Goal: Book appointment/travel/reservation

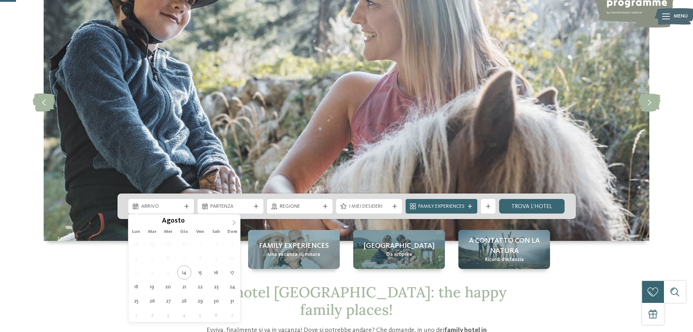
click at [235, 220] on icon at bounding box center [234, 222] width 5 height 5
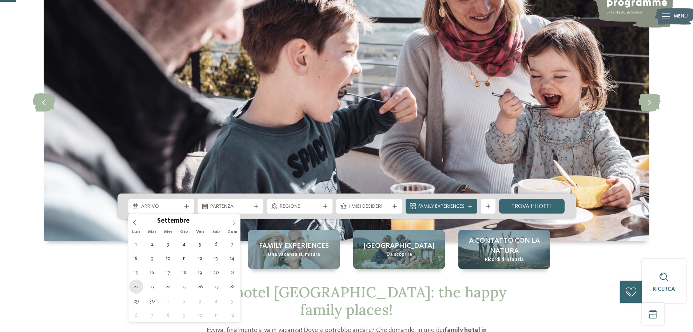
type div "[DATE]"
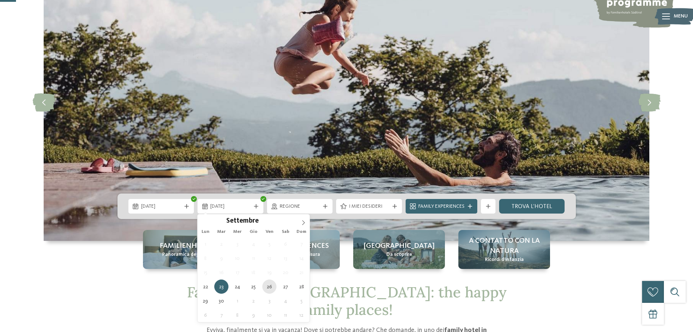
type div "[DATE]"
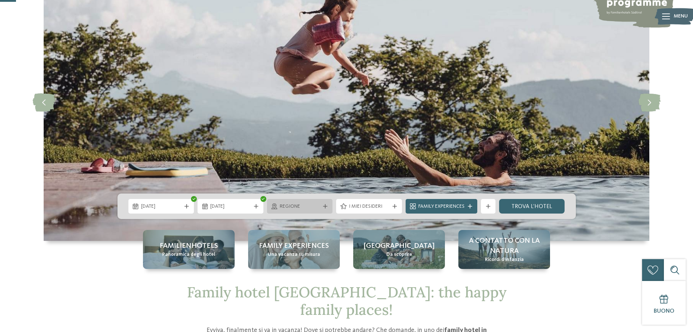
click at [324, 205] on icon at bounding box center [325, 206] width 4 height 4
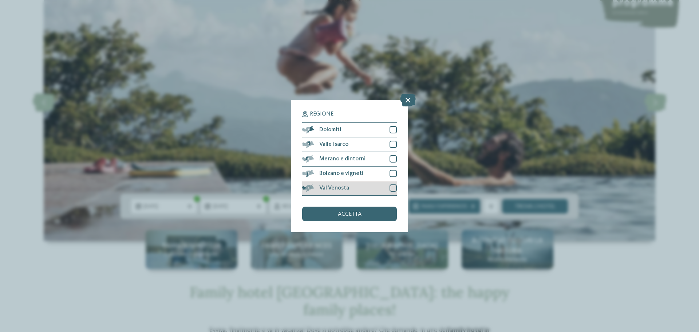
click at [391, 185] on div at bounding box center [393, 187] width 7 height 7
click at [392, 174] on div at bounding box center [393, 173] width 7 height 7
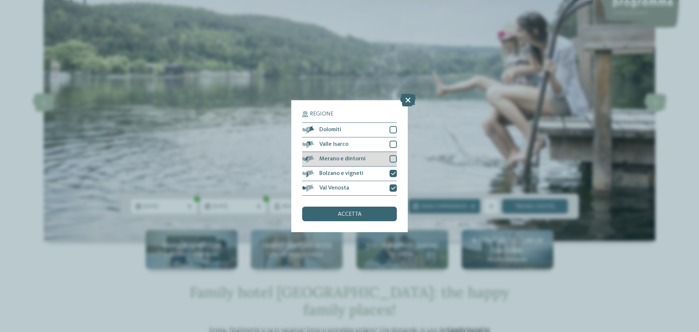
click at [393, 161] on div at bounding box center [393, 158] width 7 height 7
click at [393, 145] on div at bounding box center [393, 144] width 7 height 7
click at [392, 131] on div at bounding box center [393, 129] width 7 height 7
click at [369, 209] on div "accetta" at bounding box center [349, 213] width 95 height 15
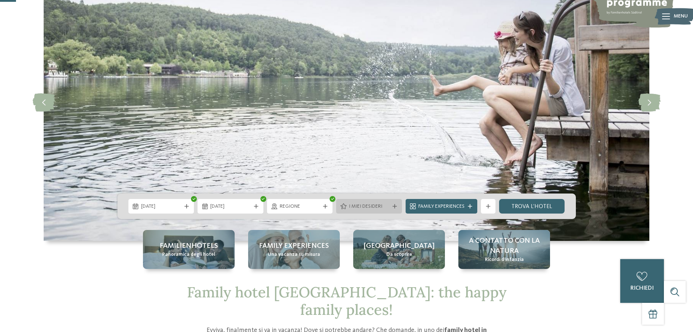
click at [388, 206] on span "I miei desideri" at bounding box center [369, 206] width 40 height 7
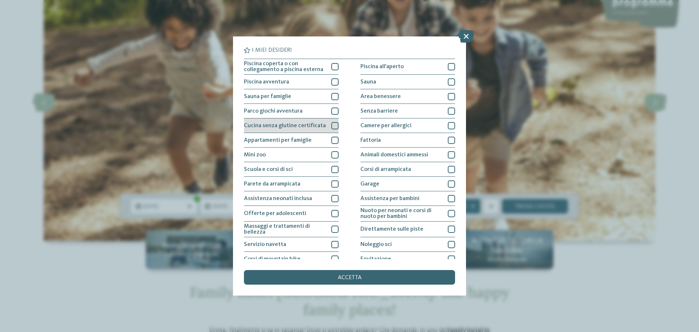
click at [305, 125] on span "Cucina senza glutine certificata" at bounding box center [285, 126] width 82 height 6
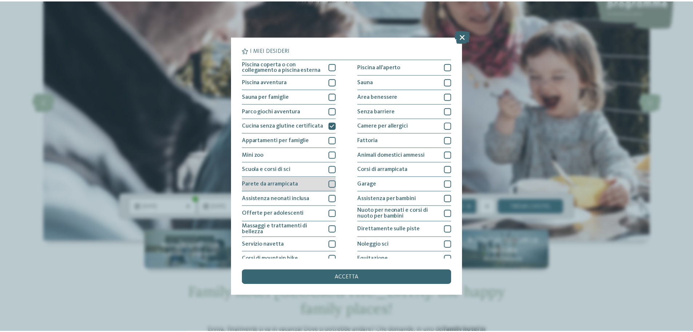
scroll to position [51, 0]
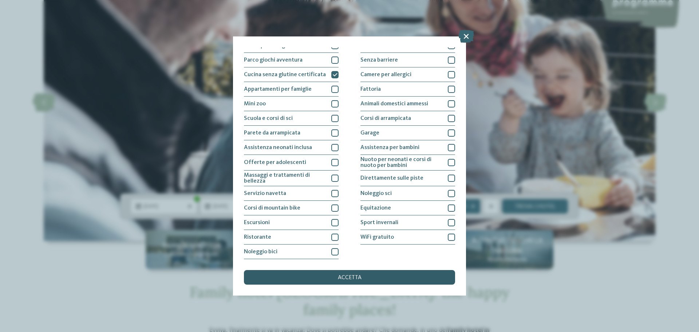
click at [355, 278] on span "accetta" at bounding box center [350, 277] width 24 height 6
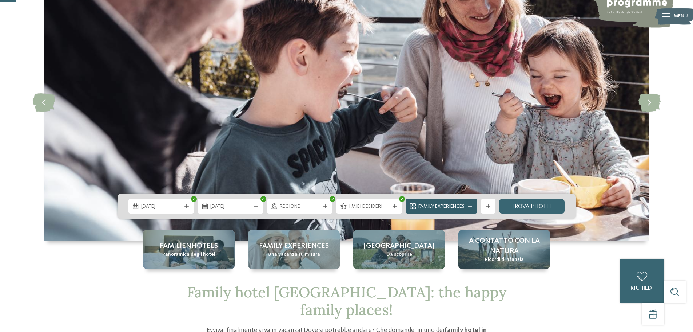
click at [446, 208] on span "Family Experiences" at bounding box center [442, 206] width 46 height 7
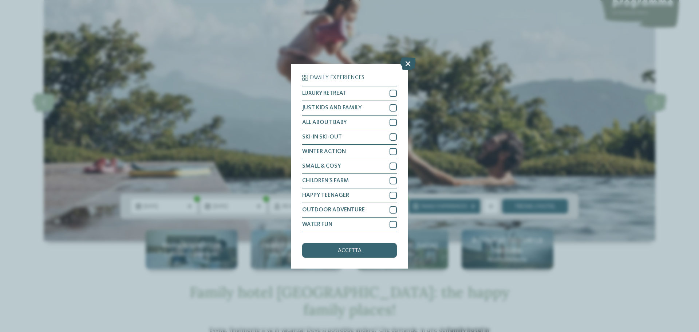
click at [407, 62] on icon at bounding box center [408, 63] width 16 height 13
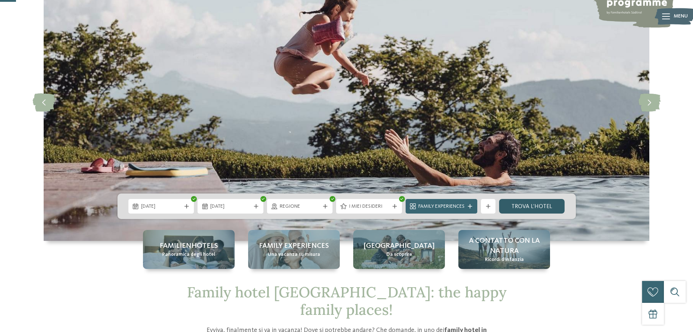
click at [522, 207] on link "trova l’hotel" at bounding box center [532, 206] width 66 height 15
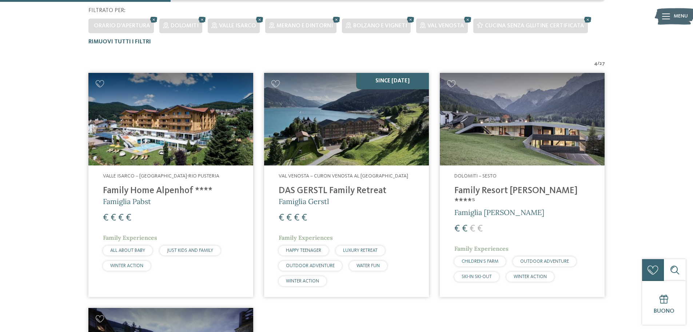
scroll to position [202, 0]
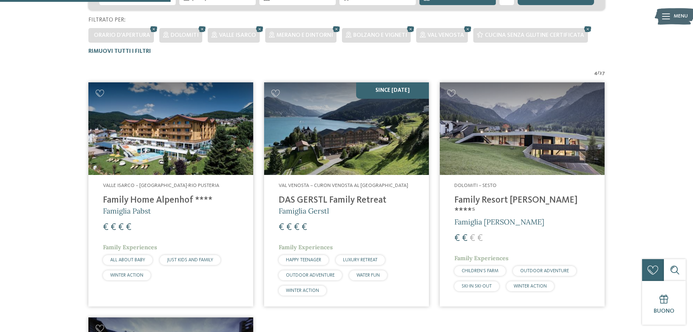
click at [498, 204] on h4 "Family Resort [PERSON_NAME] ****ˢ" at bounding box center [523, 206] width 136 height 22
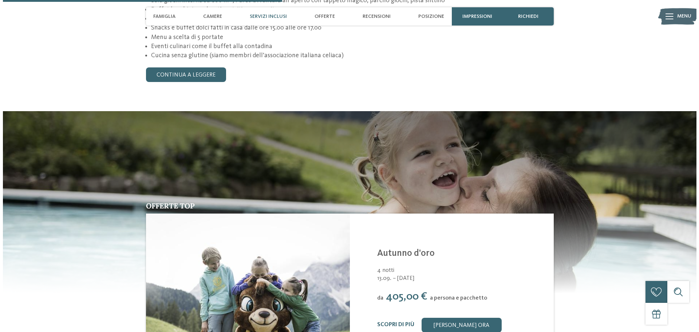
scroll to position [983, 0]
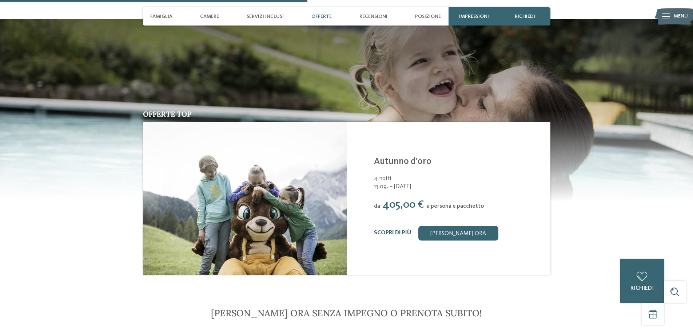
click at [402, 230] on link "Scopri di più" at bounding box center [392, 233] width 37 height 6
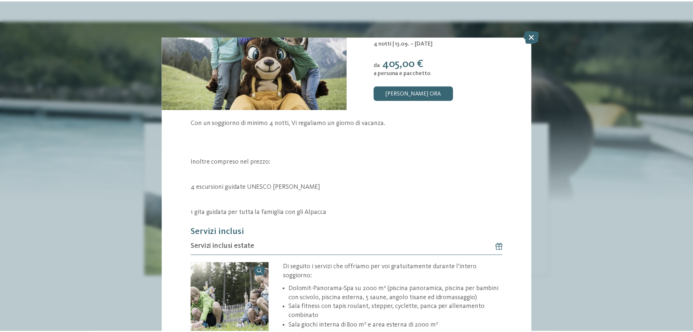
scroll to position [36, 0]
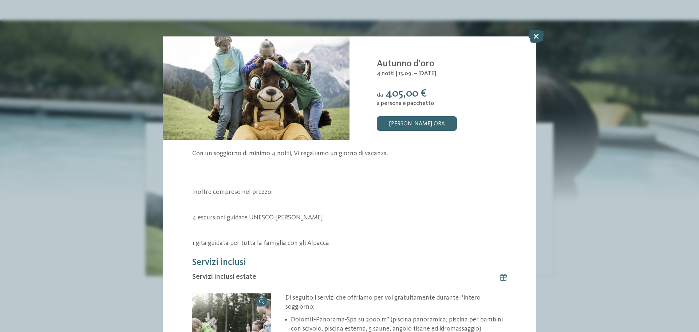
click at [541, 36] on icon at bounding box center [536, 36] width 16 height 13
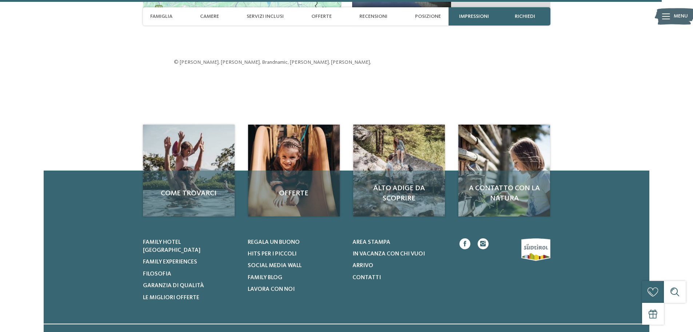
scroll to position [2215, 0]
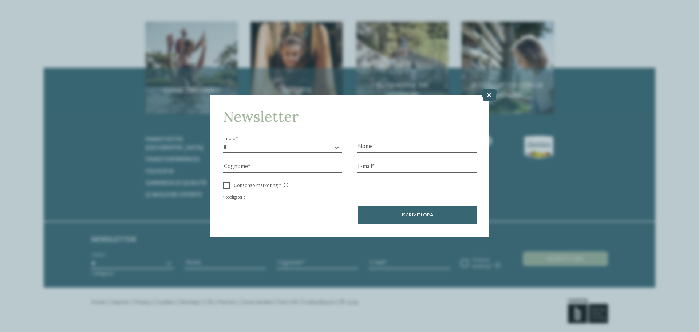
click at [486, 95] on icon at bounding box center [489, 94] width 16 height 13
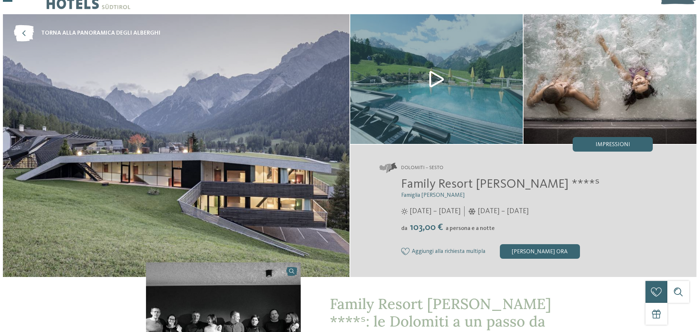
scroll to position [0, 0]
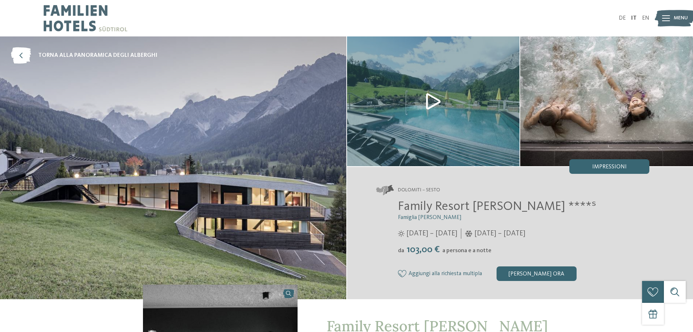
click at [682, 17] on span "Menu" at bounding box center [681, 18] width 14 height 7
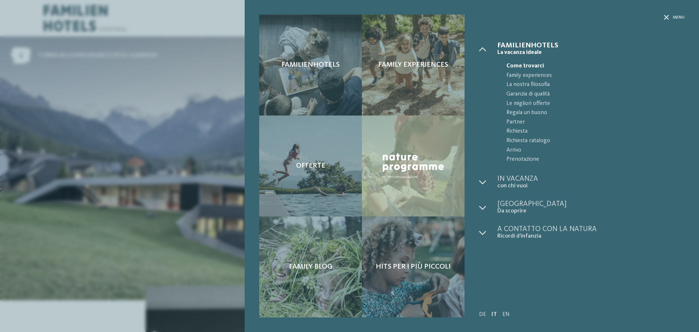
click at [532, 65] on span "Come trovarci" at bounding box center [595, 66] width 178 height 9
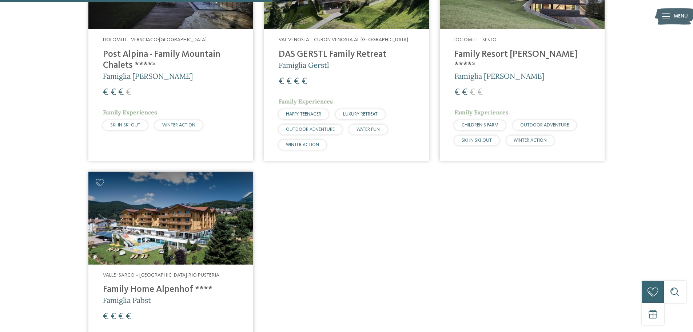
scroll to position [238, 0]
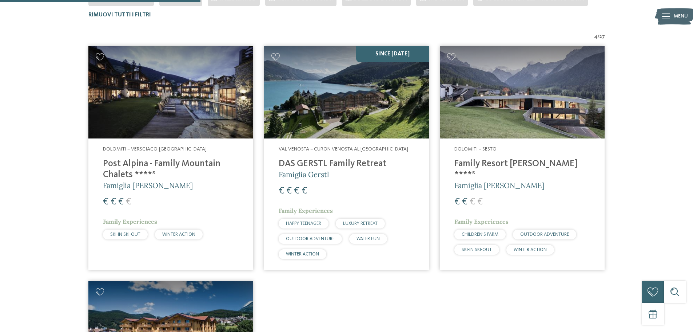
click at [505, 161] on h4 "Family Resort [PERSON_NAME] ****ˢ" at bounding box center [523, 169] width 136 height 22
